Goal: Task Accomplishment & Management: Use online tool/utility

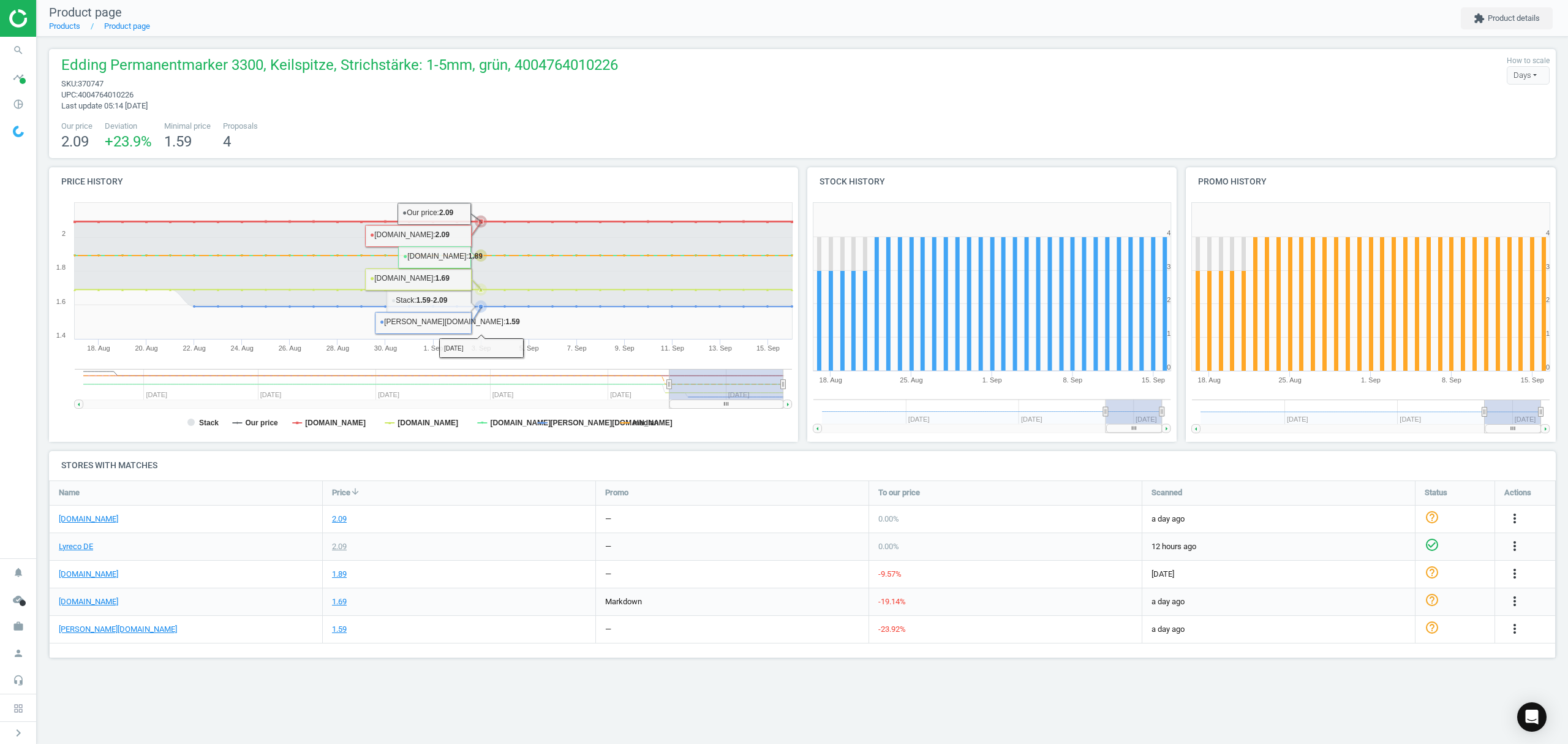
scroll to position [204, 1532]
click at [59, 30] on link "Products" at bounding box center [64, 26] width 31 height 9
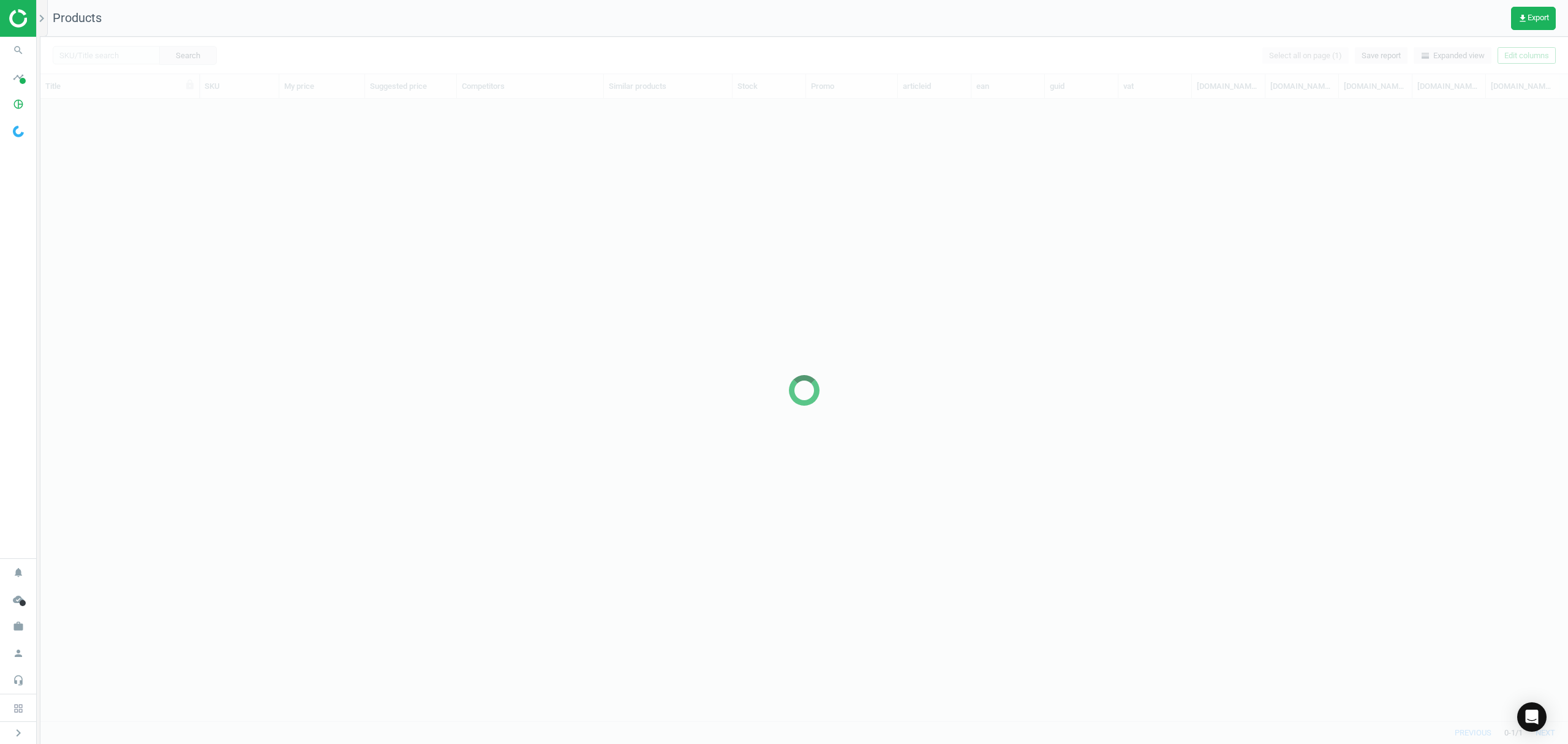
scroll to position [597, 1515]
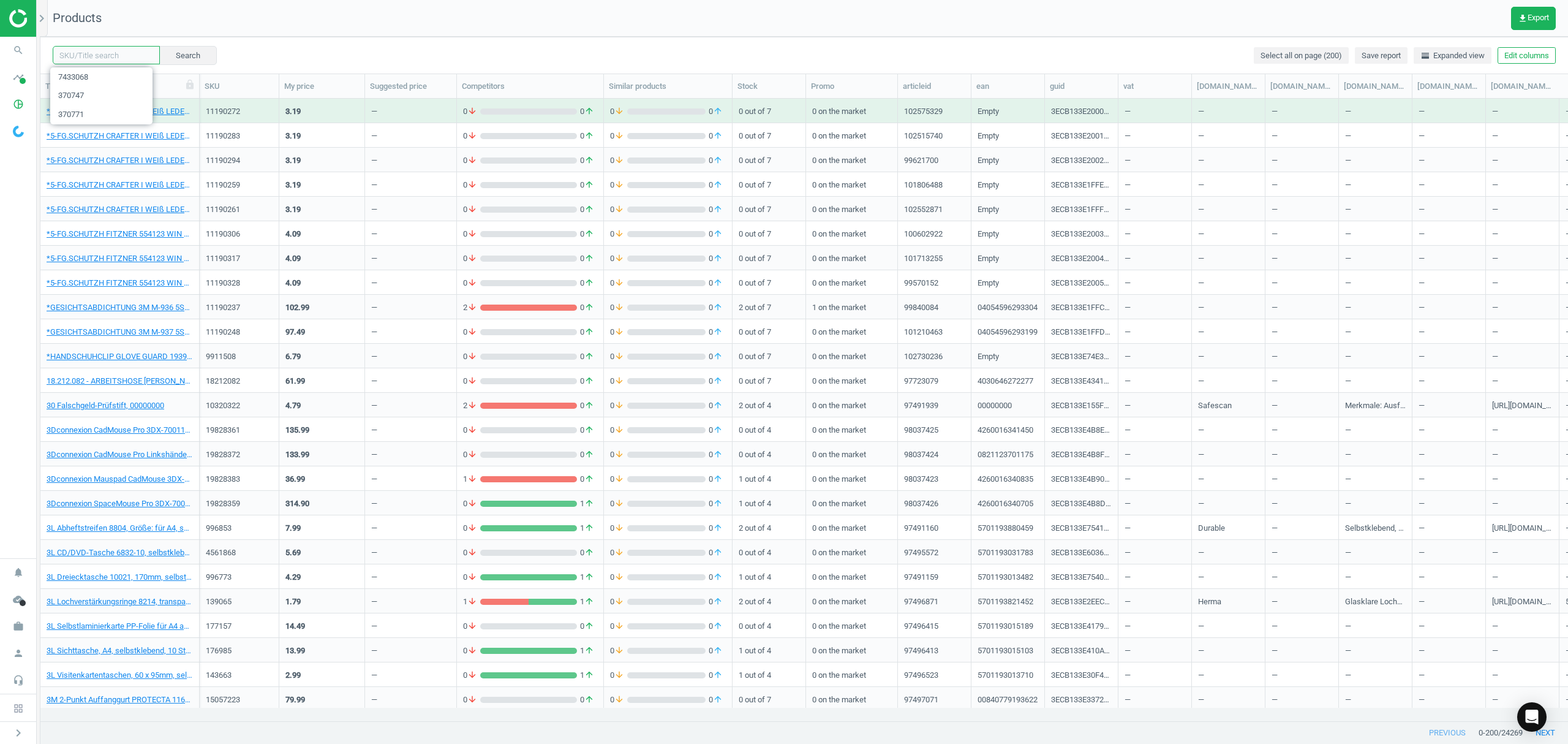
click at [114, 56] on input "text" at bounding box center [106, 56] width 107 height 19
paste input "12537723"
type input "12537723"
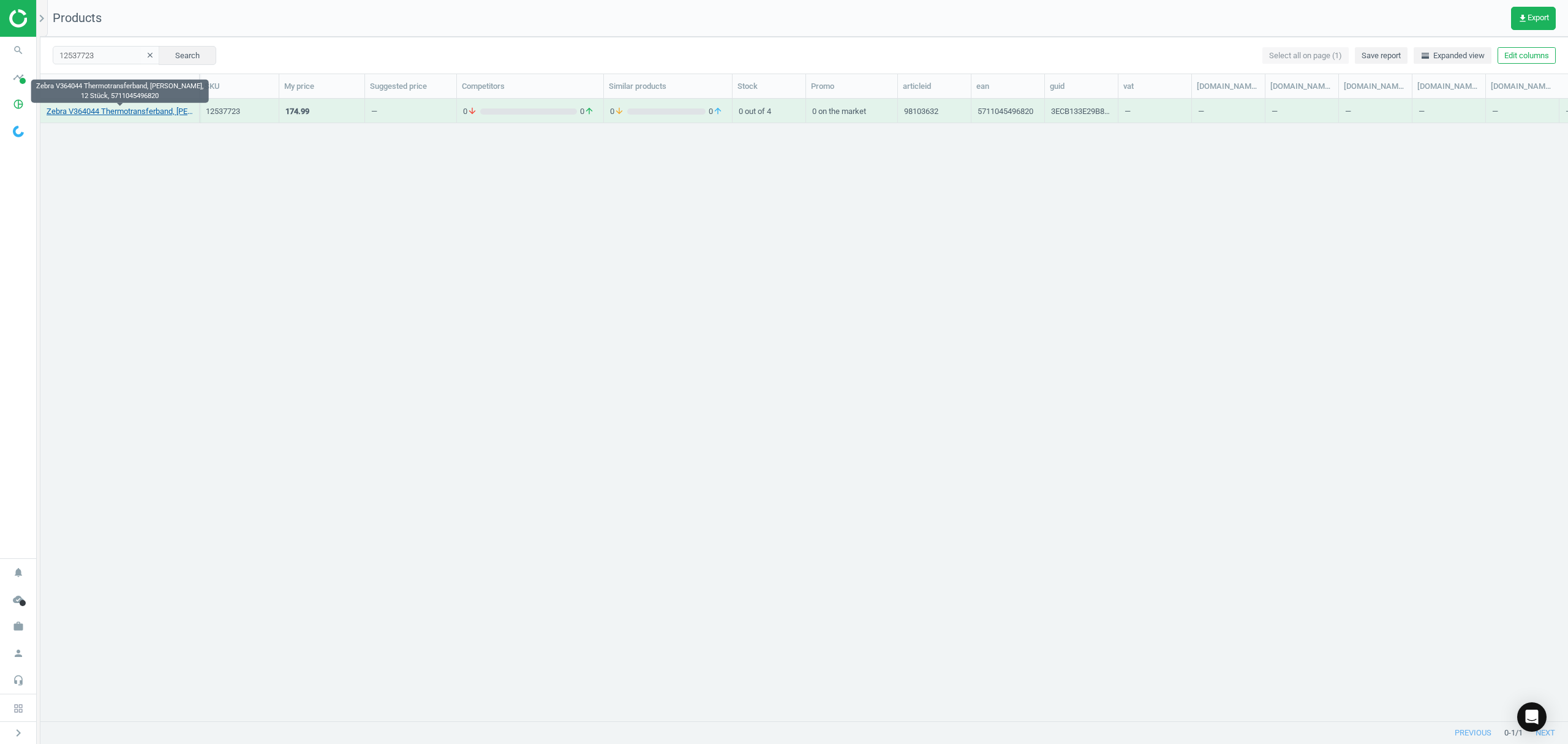
click at [106, 116] on link "Zebra V364044 Thermotransferband, [PERSON_NAME], 12 Stück, 5711045496820" at bounding box center [120, 111] width 147 height 11
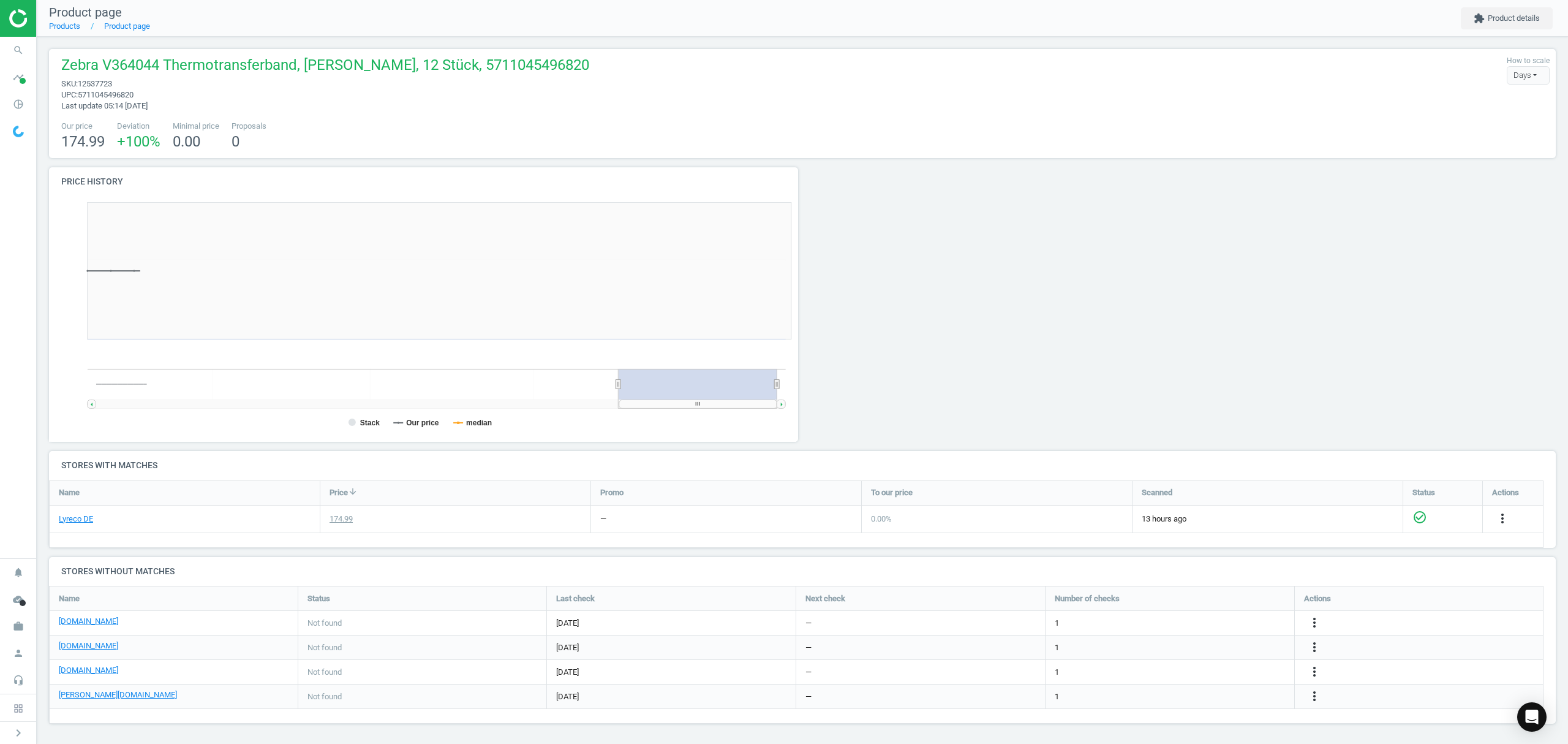
scroll to position [270, 767]
click at [1314, 622] on icon "more_vert" at bounding box center [1314, 622] width 15 height 15
click at [1190, 626] on link "Edit URL/product option" at bounding box center [1219, 624] width 168 height 19
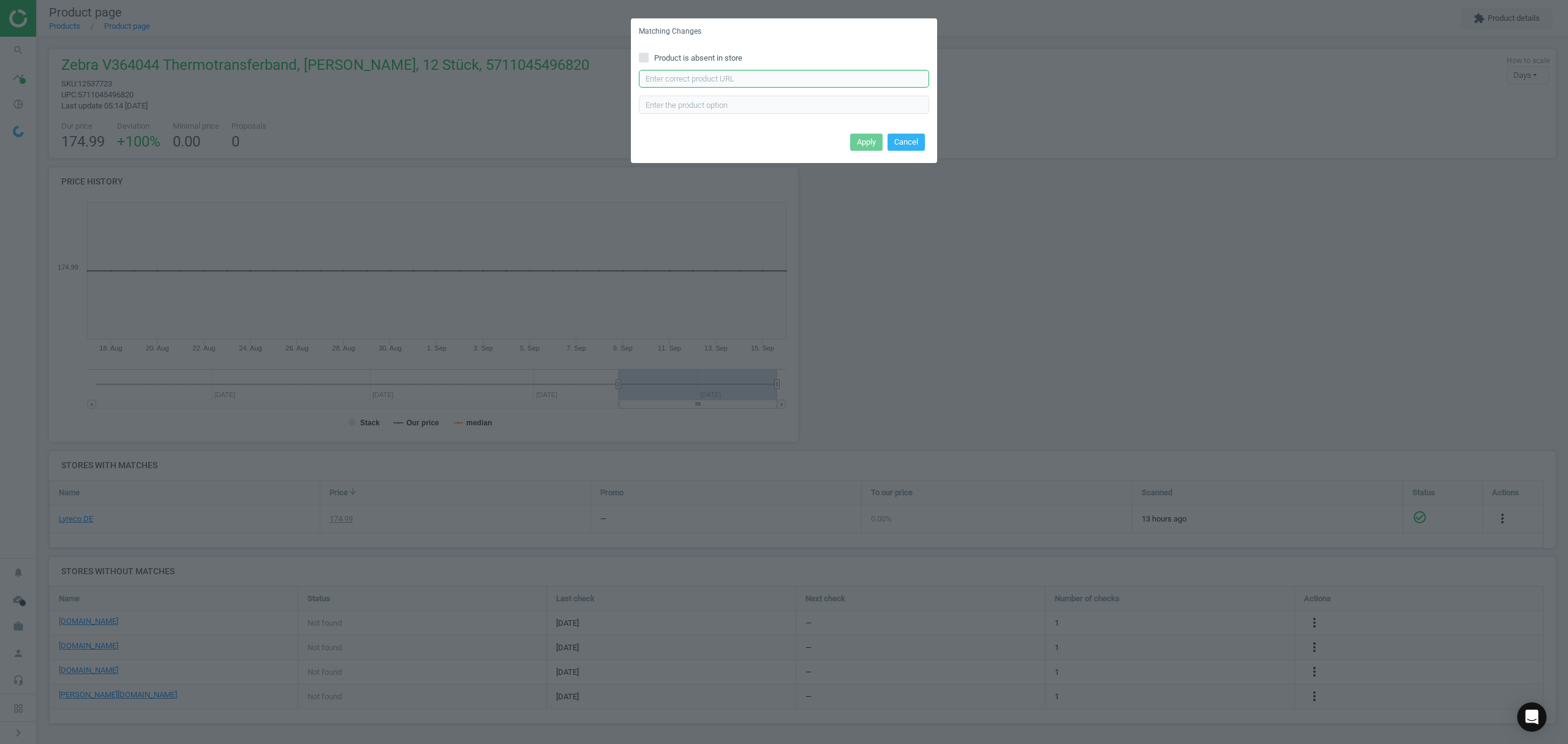
click at [705, 75] on input "text" at bounding box center [784, 79] width 291 height 19
paste input "[URL][DOMAIN_NAME]"
type input "[URL][DOMAIN_NAME]"
click at [868, 141] on button "Apply" at bounding box center [866, 142] width 32 height 17
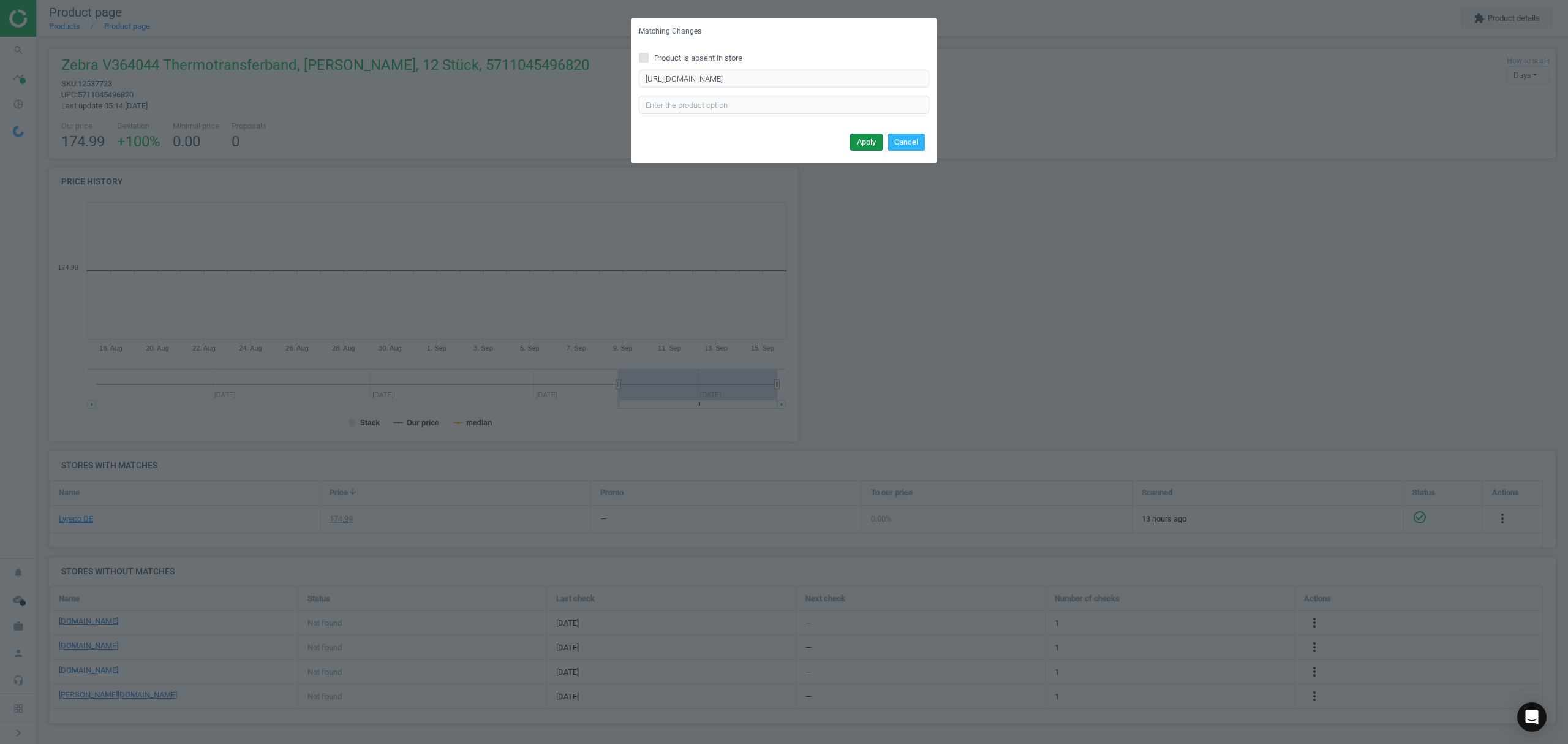
scroll to position [0, 0]
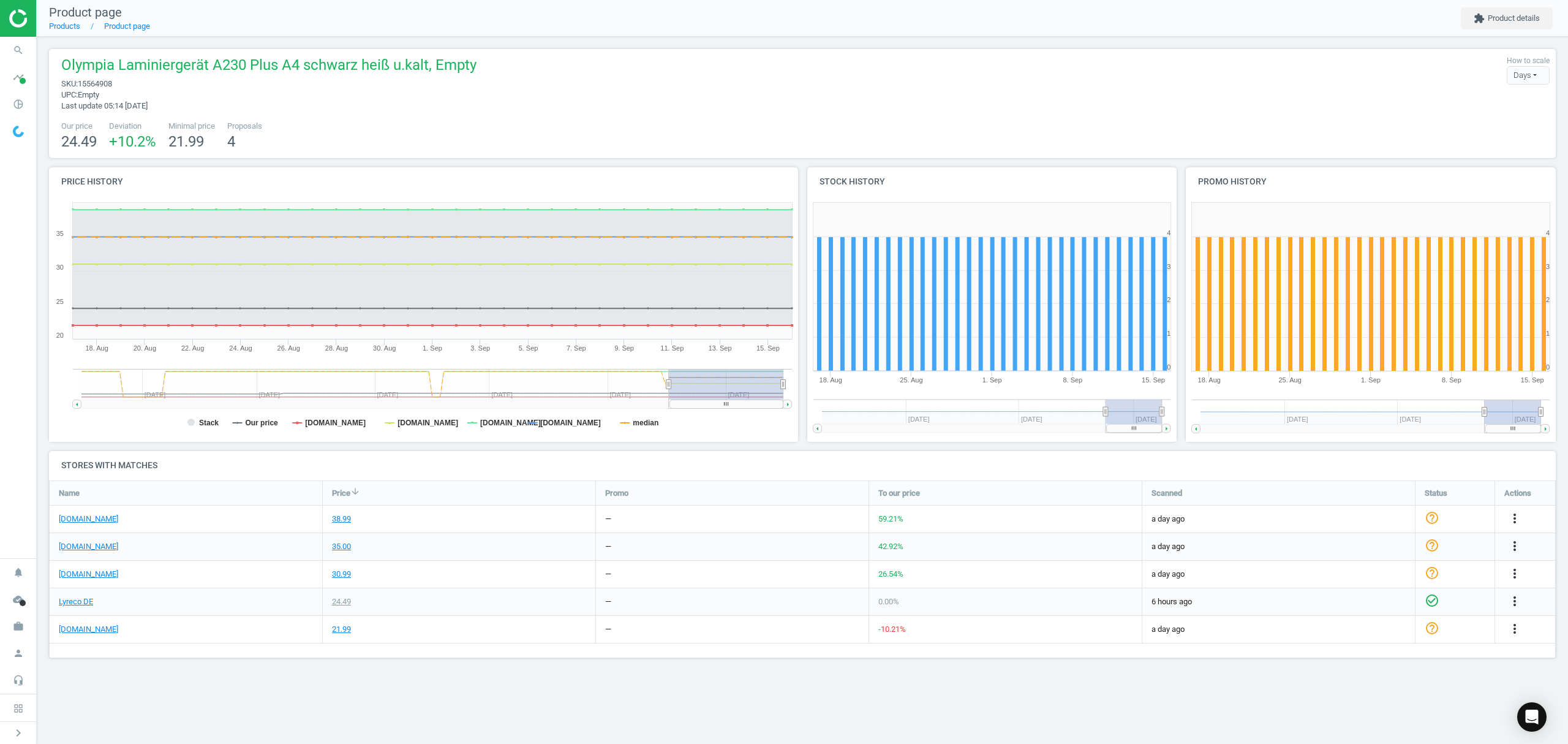
scroll to position [204, 1532]
click at [63, 30] on link "Products" at bounding box center [64, 26] width 31 height 9
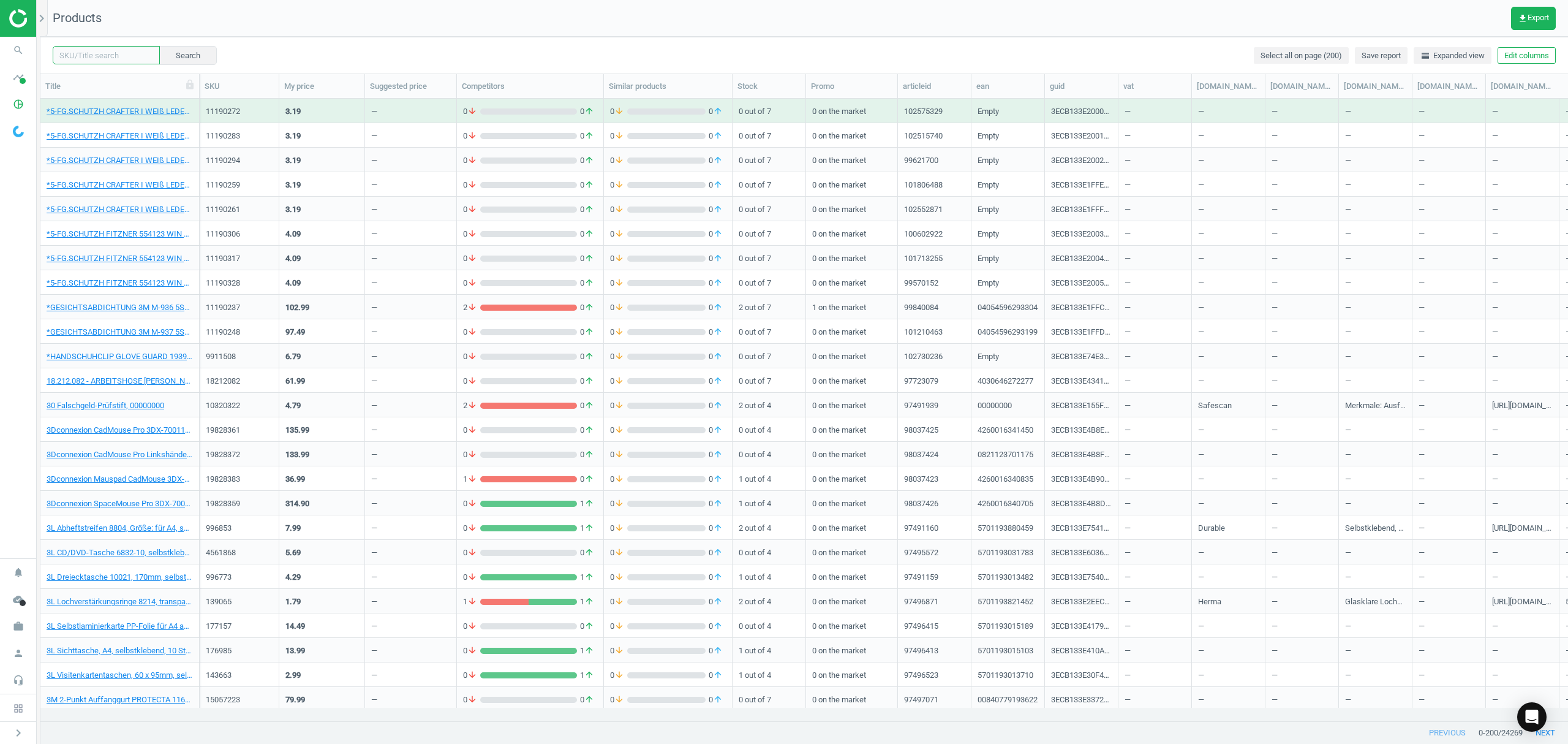
click at [106, 54] on input "text" at bounding box center [106, 56] width 107 height 19
paste input "7433068"
type input "7433068"
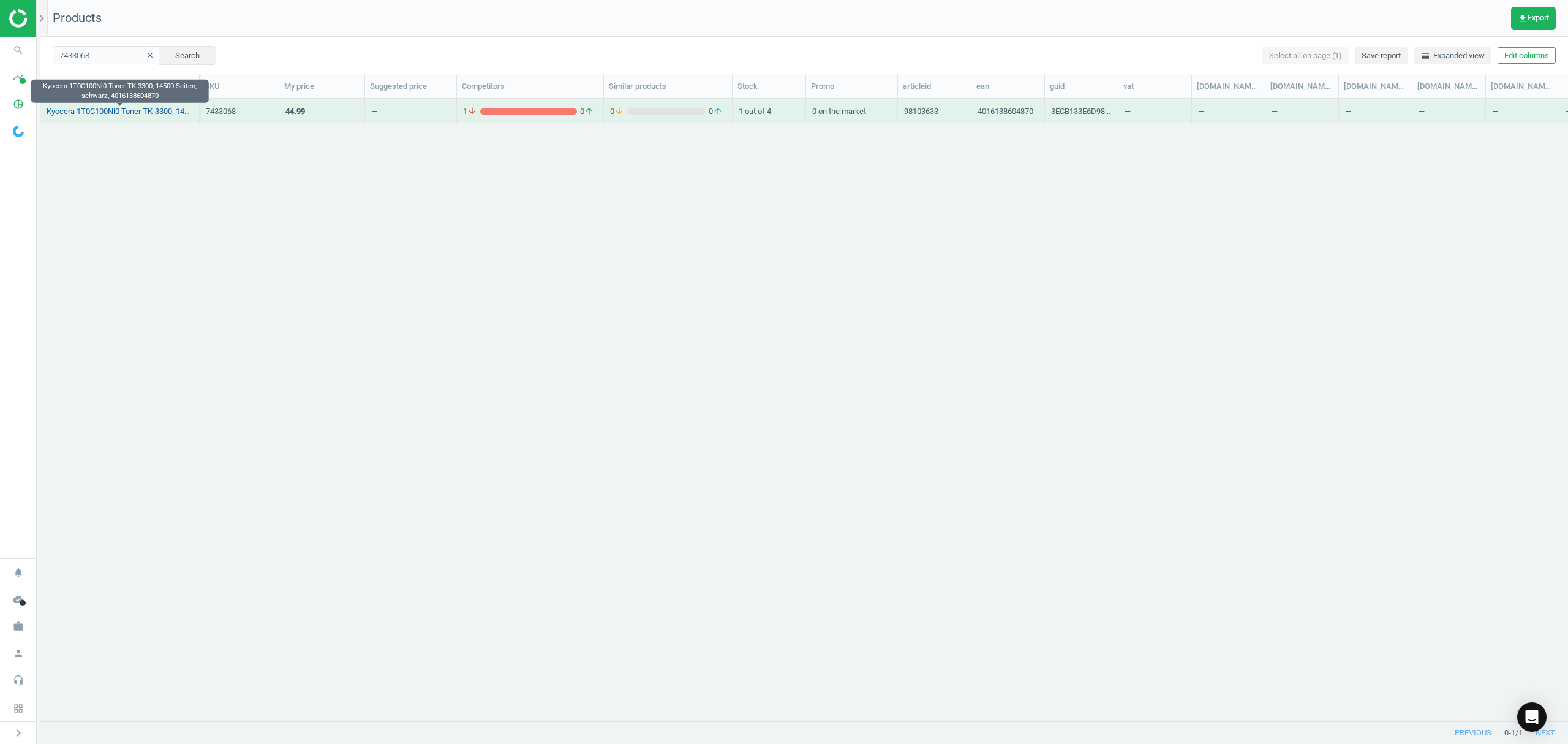
click at [89, 112] on link "Kyocera 1T0C100Nl0 Toner TK-3300, 14500 Seiten, schwarz, 4016138604870" at bounding box center [120, 111] width 147 height 11
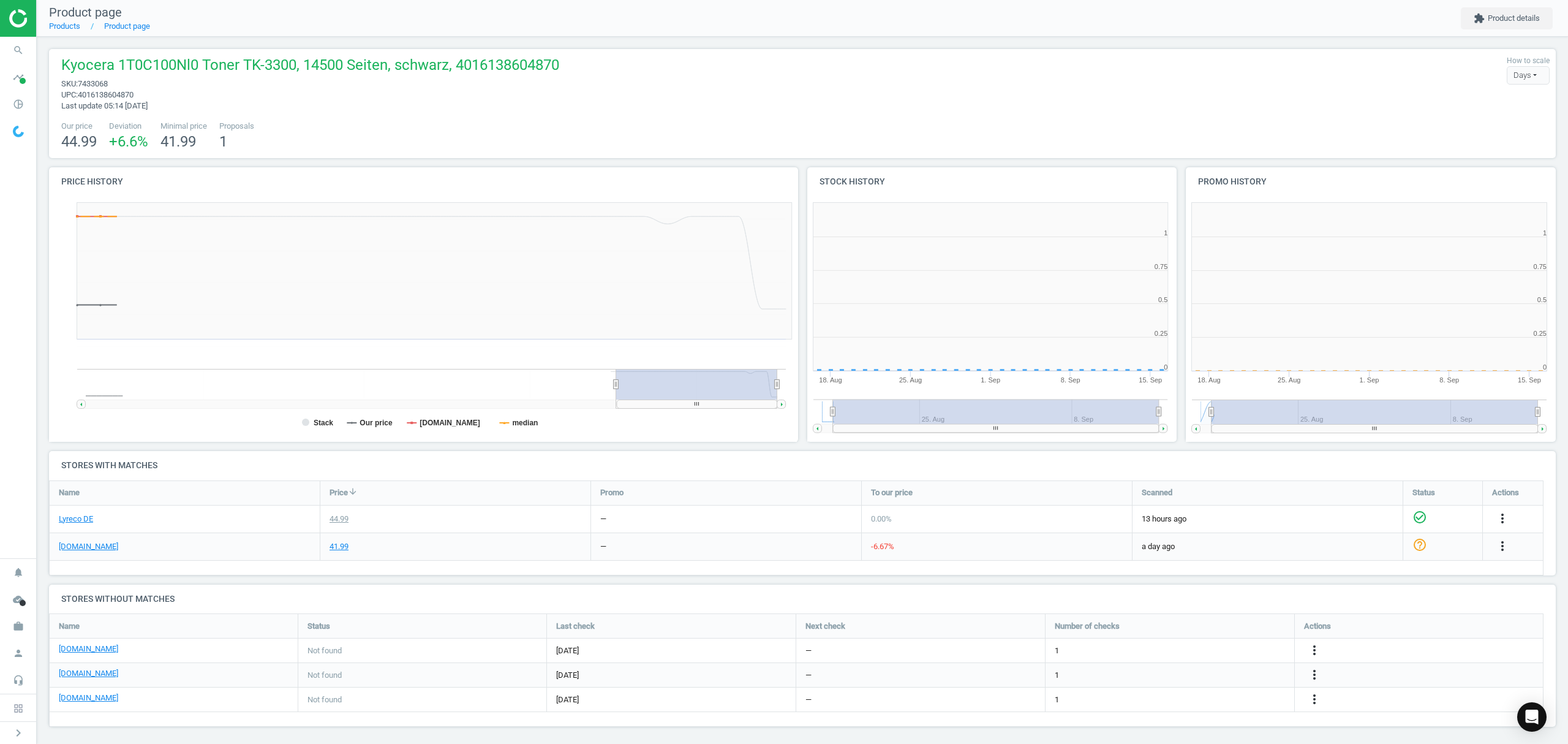
scroll to position [270, 392]
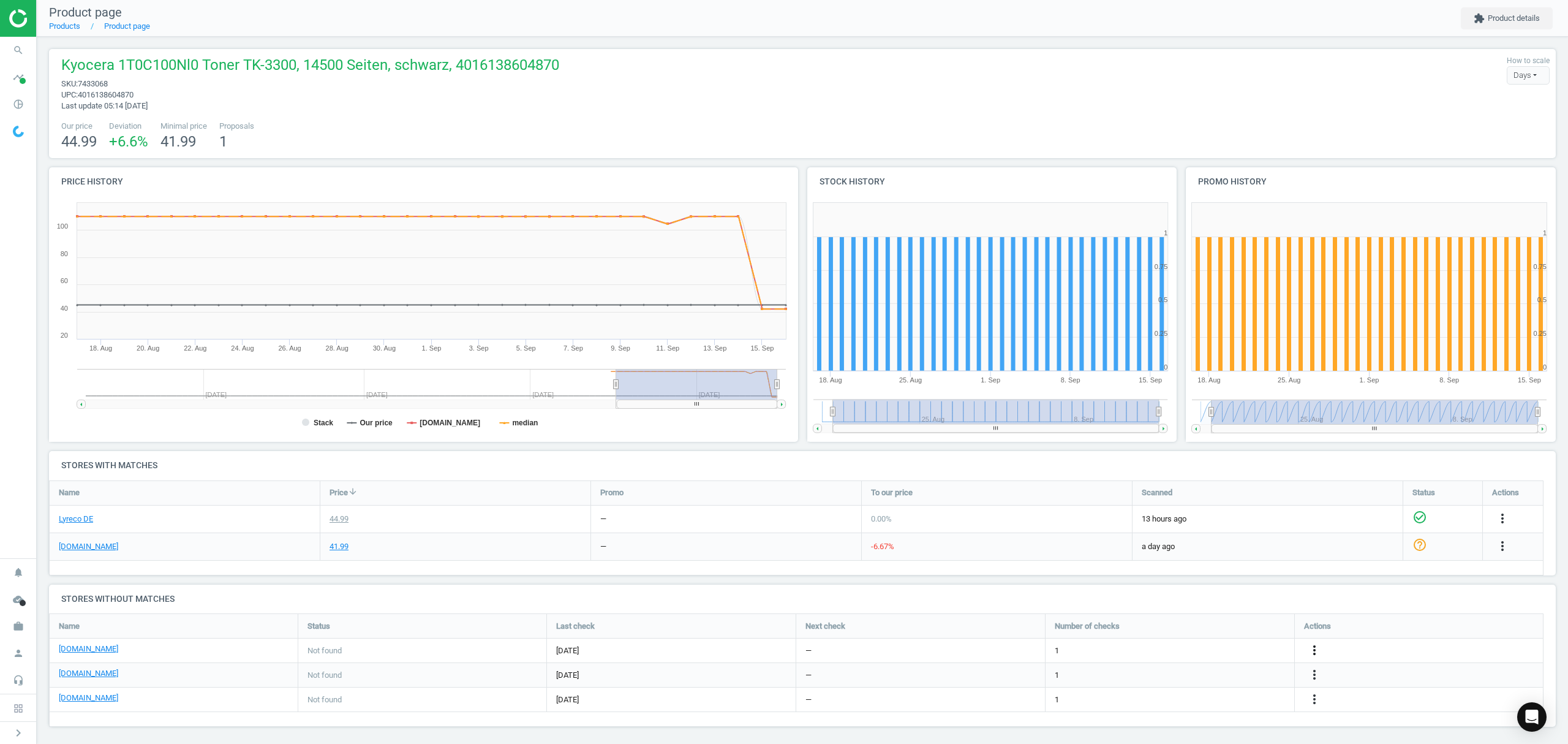
click at [1313, 650] on icon "more_vert" at bounding box center [1314, 650] width 15 height 15
click at [1214, 651] on link "Edit URL/product option" at bounding box center [1219, 651] width 168 height 19
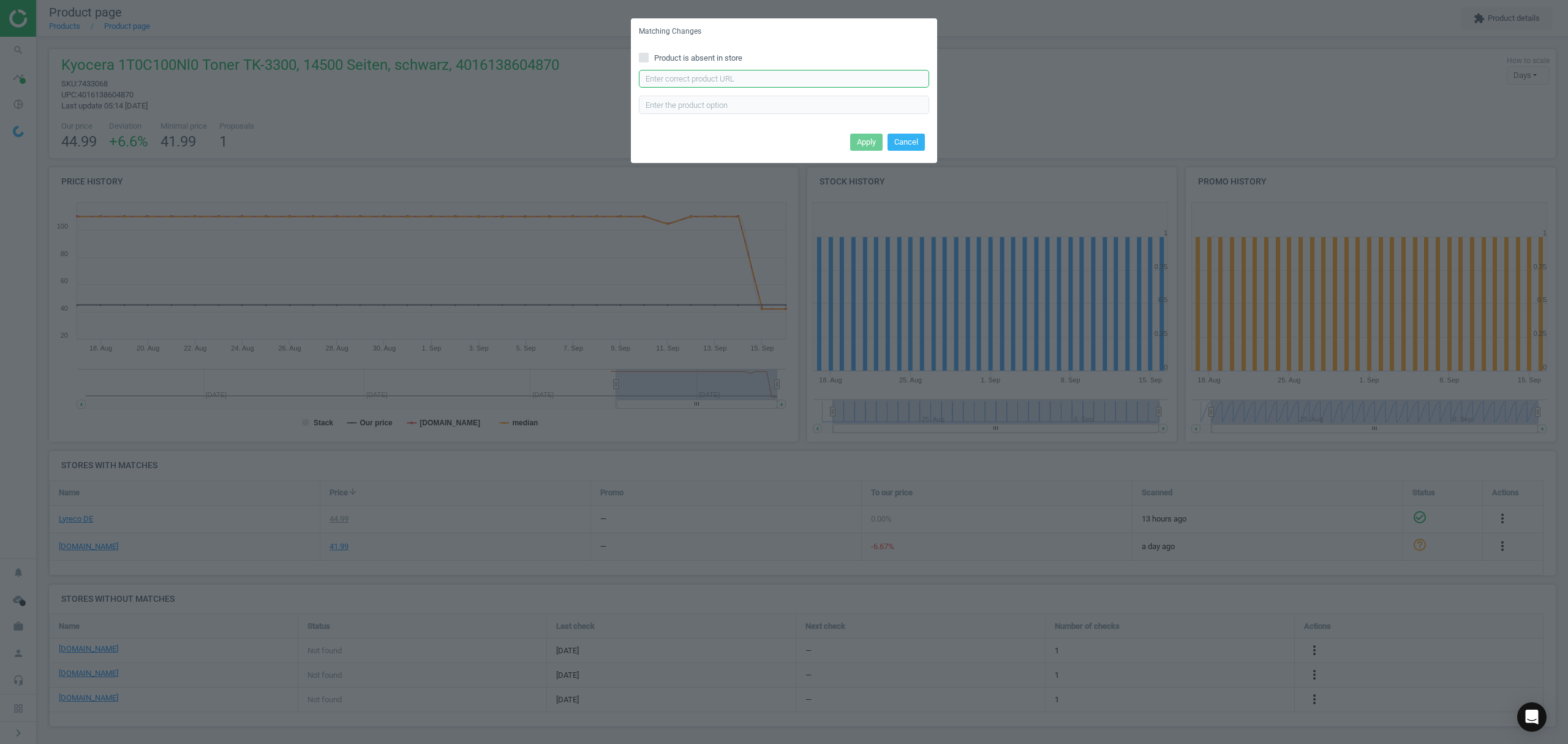
click at [774, 72] on input "text" at bounding box center [784, 79] width 291 height 19
paste input "https://www.bueromarkt-ag.de/farbband_zebra_2300_standard_wachs_02300gs11007,p-…"
type input "https://www.bueromarkt-ag.de/farbband_zebra_2300_standard_wachs_02300gs11007,p-…"
click at [866, 143] on button "Apply" at bounding box center [866, 142] width 32 height 17
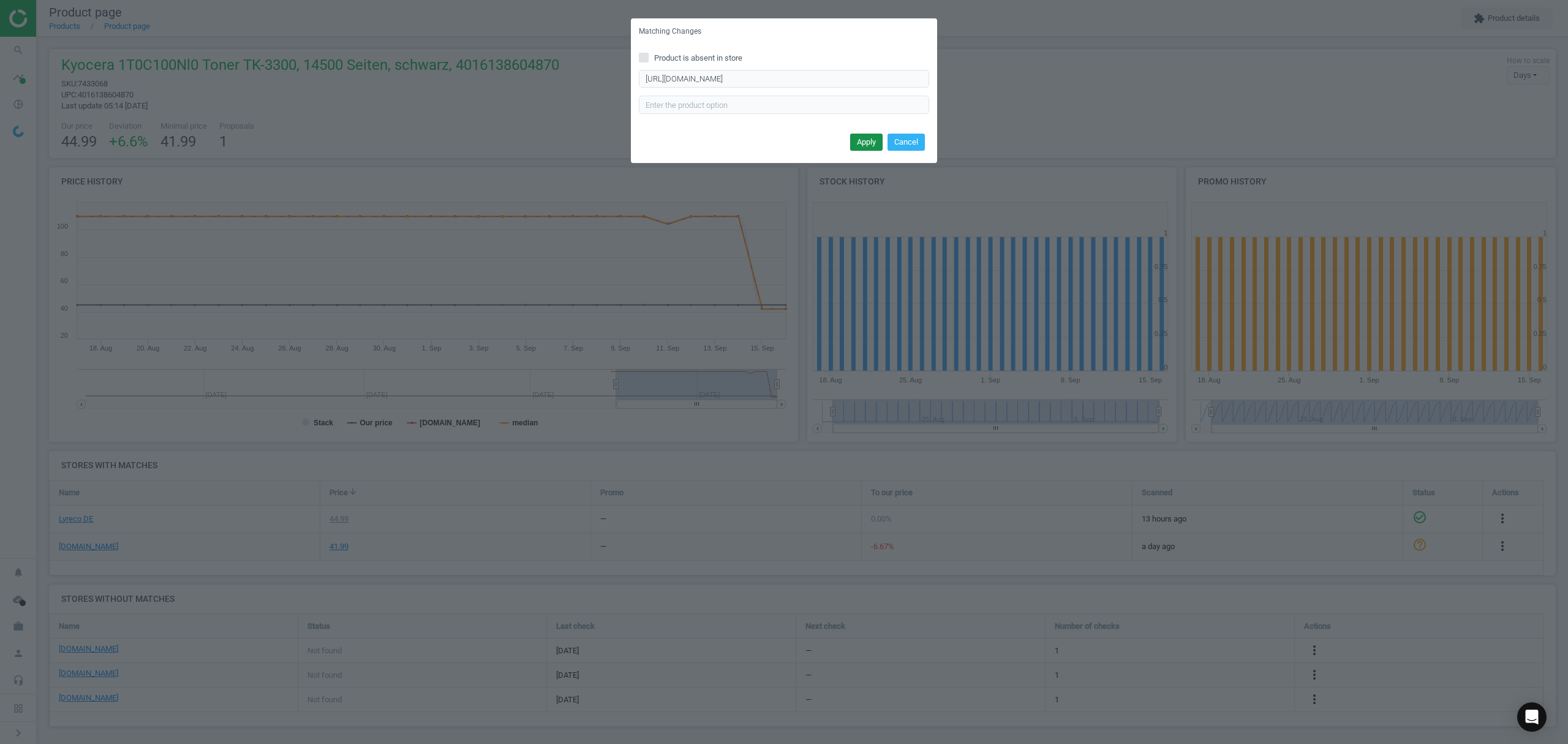
scroll to position [0, 0]
